Goal: Check status

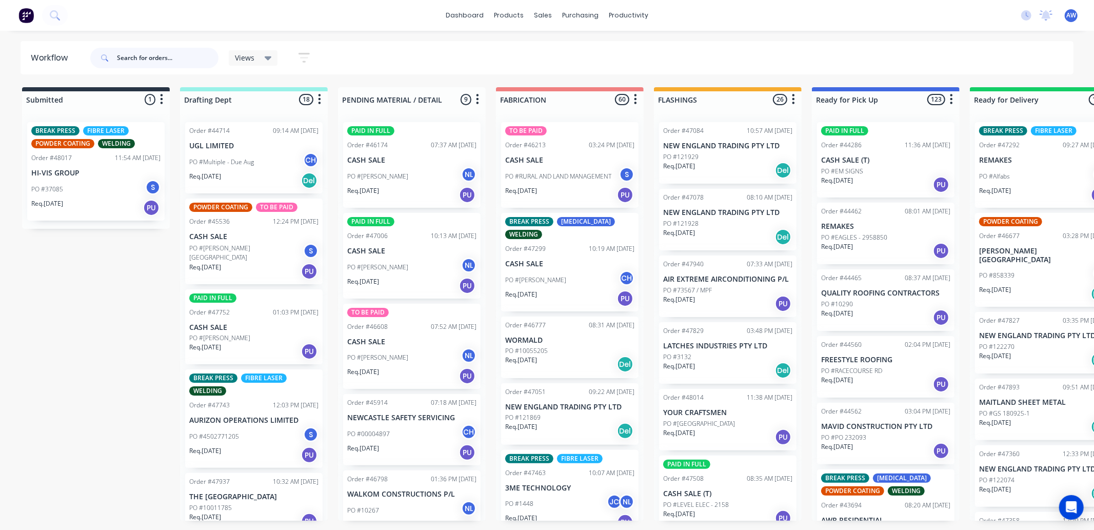
click at [136, 57] on input "text" at bounding box center [168, 58] width 102 height 21
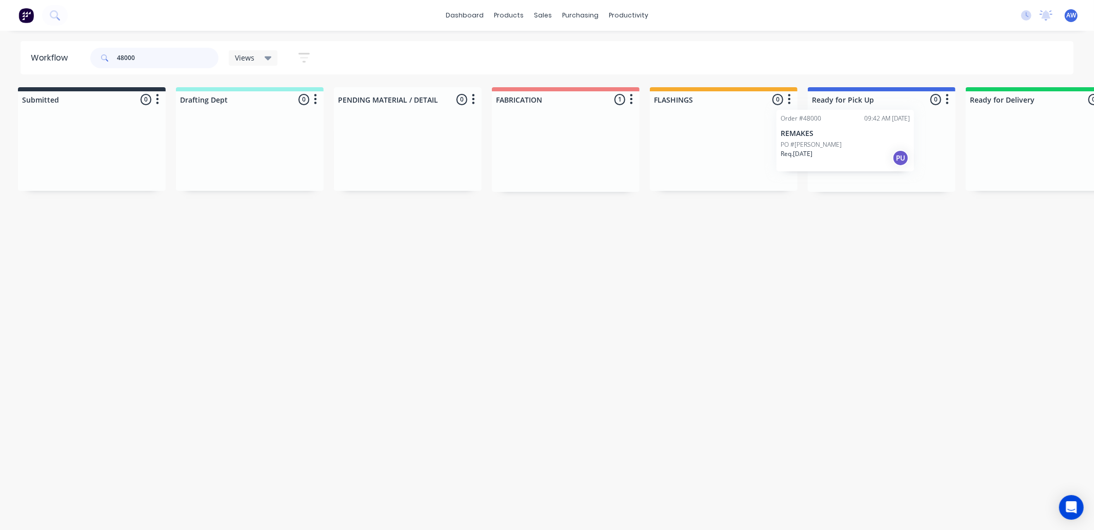
scroll to position [0, 10]
drag, startPoint x: 536, startPoint y: 156, endPoint x: 830, endPoint y: 169, distance: 293.6
click at [823, 148] on div "Submitted 0 Sort By Created date Required date Order number Customer name Most …" at bounding box center [838, 139] width 1710 height 105
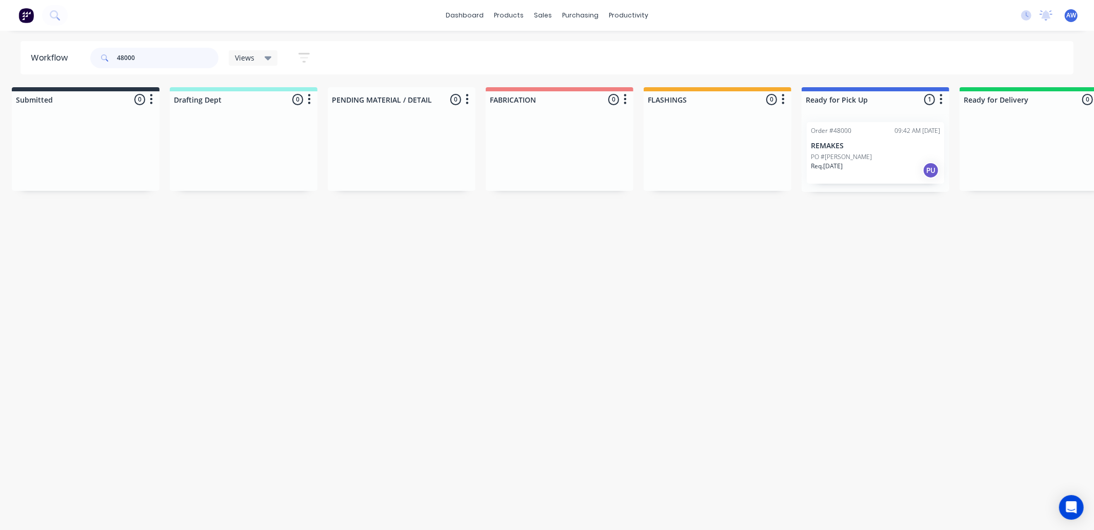
type input "48000"
click at [864, 163] on div "Req. [DATE] PU" at bounding box center [875, 170] width 129 height 17
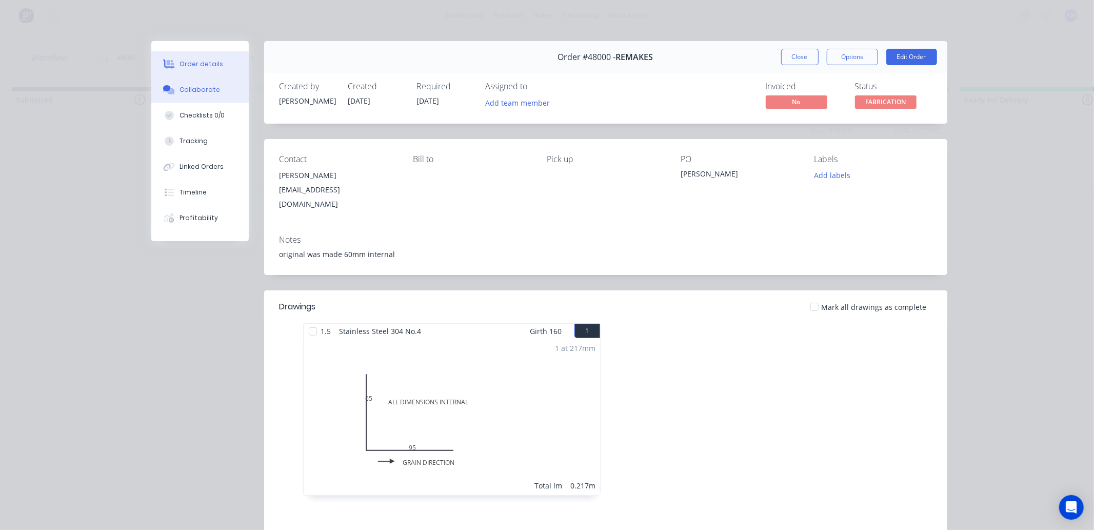
click at [191, 86] on div "Collaborate" at bounding box center [199, 89] width 41 height 9
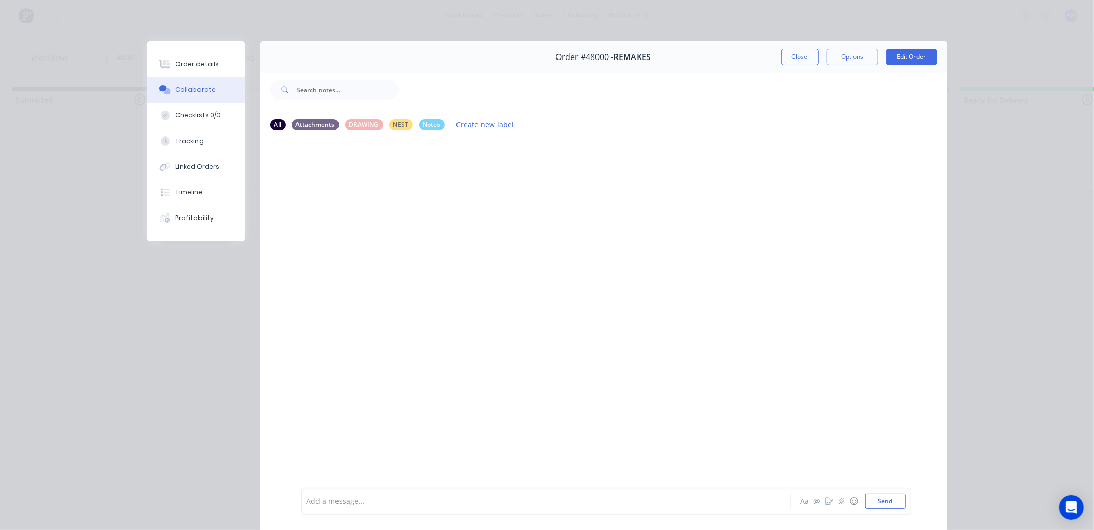
click at [325, 503] on div at bounding box center [531, 501] width 449 height 11
click at [794, 62] on button "Close" at bounding box center [799, 57] width 37 height 16
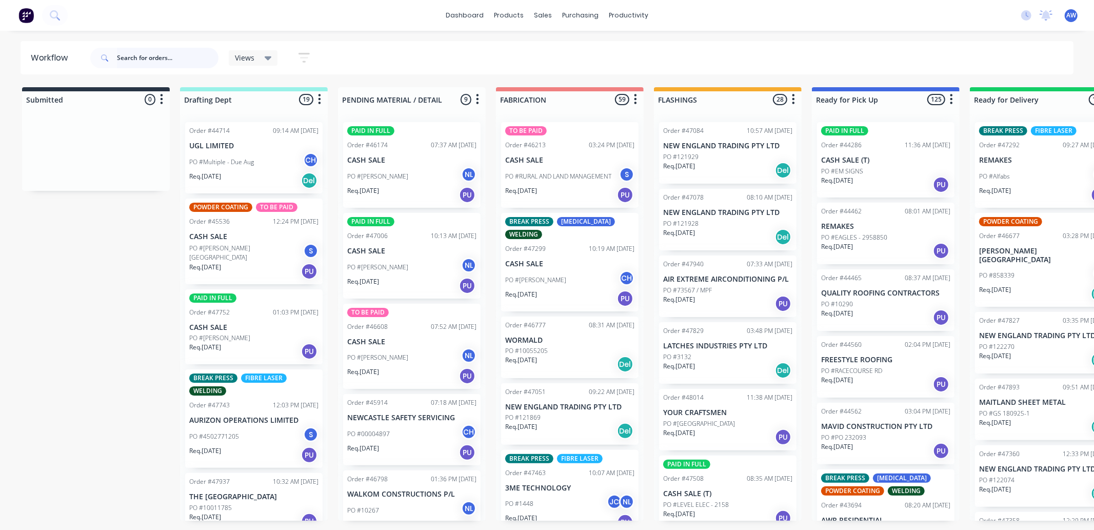
click at [159, 55] on input "text" at bounding box center [168, 58] width 102 height 21
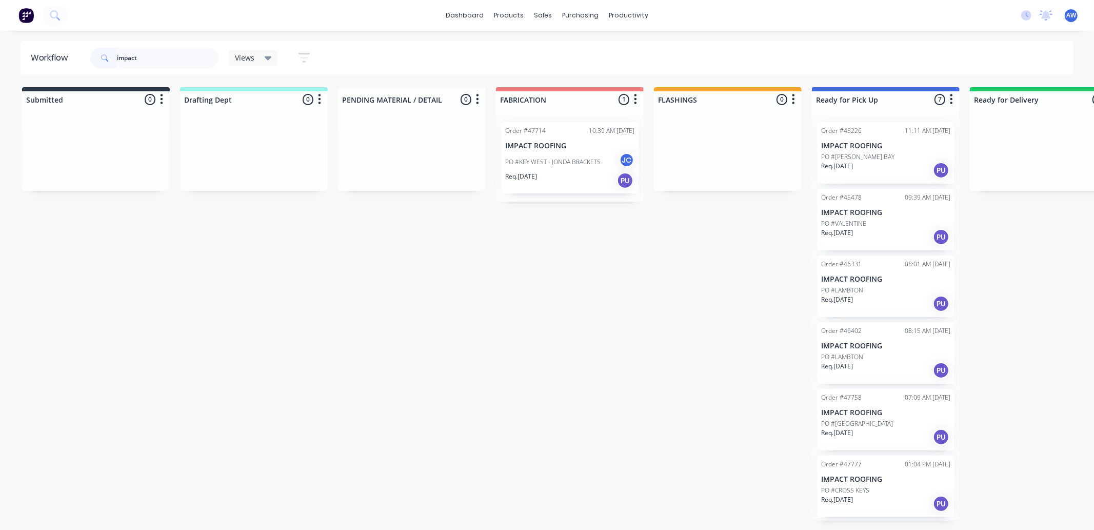
click at [588, 176] on div "Req. 26/09/25 PU" at bounding box center [569, 180] width 129 height 17
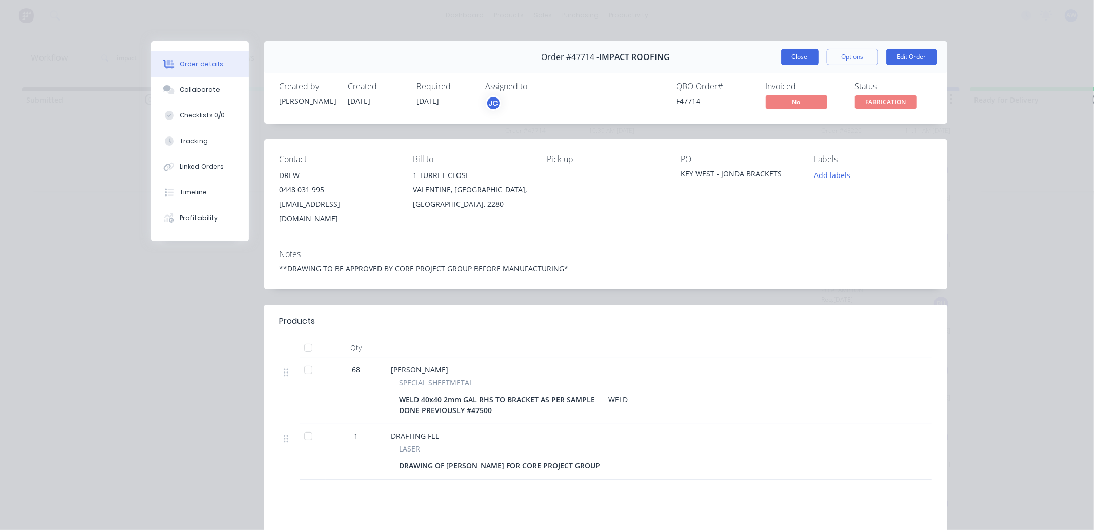
click at [793, 54] on button "Close" at bounding box center [799, 57] width 37 height 16
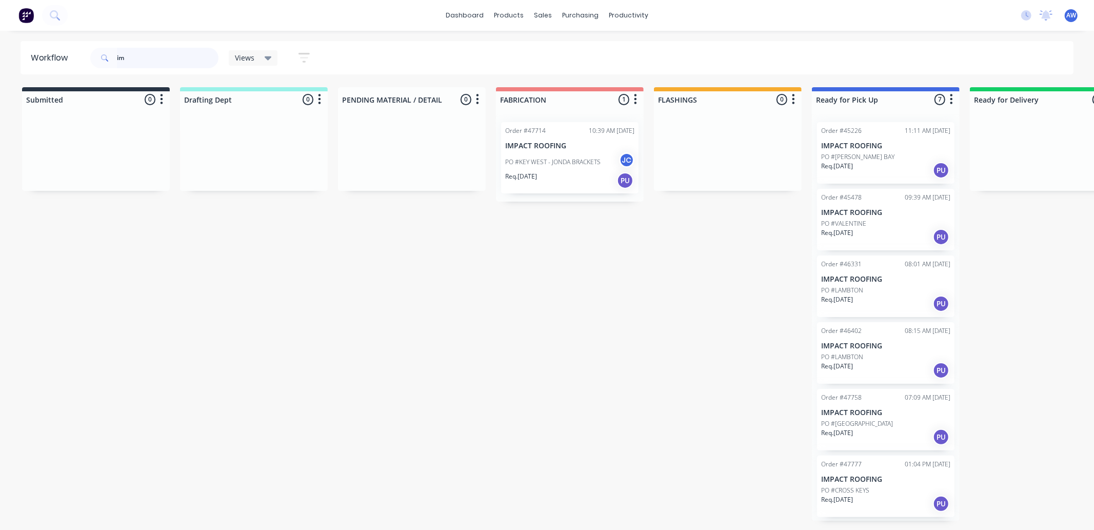
type input "i"
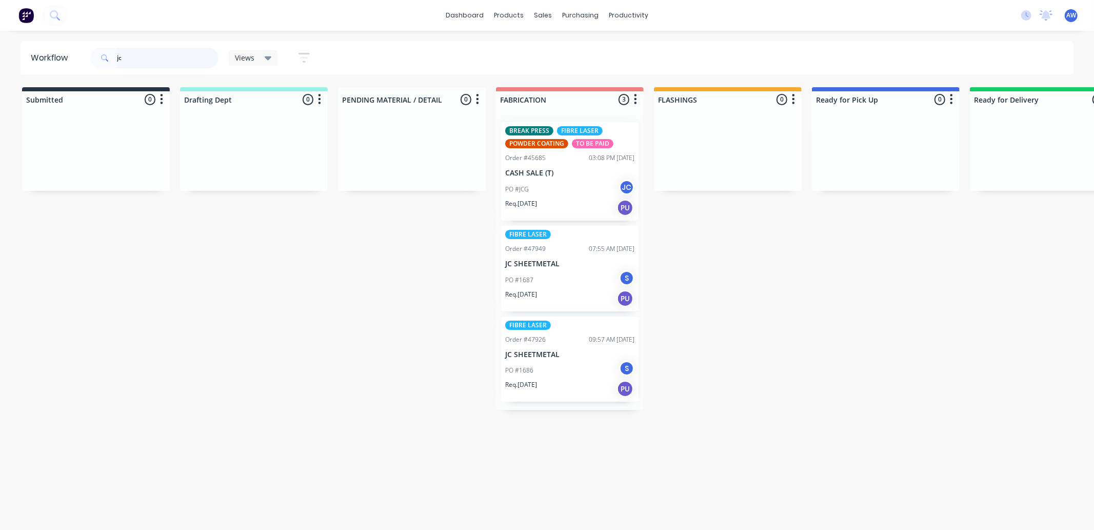
type input "jc"
click at [568, 188] on div "PO #JCG JC" at bounding box center [569, 188] width 129 height 19
